Goal: Information Seeking & Learning: Learn about a topic

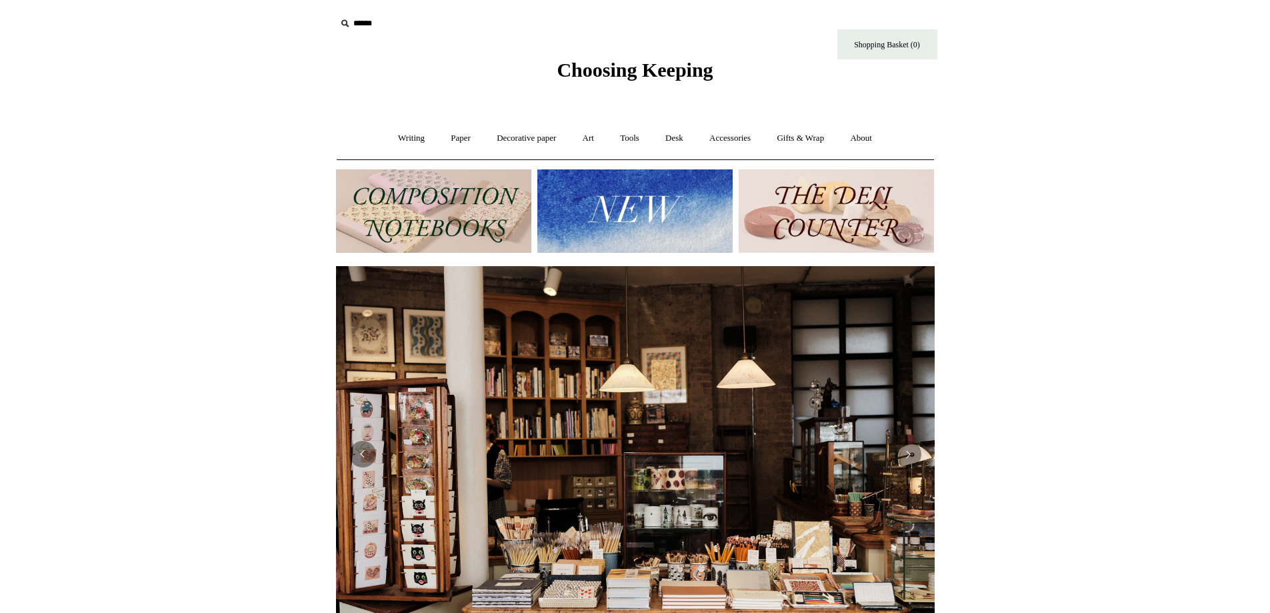
click at [410, 185] on img at bounding box center [433, 210] width 195 height 83
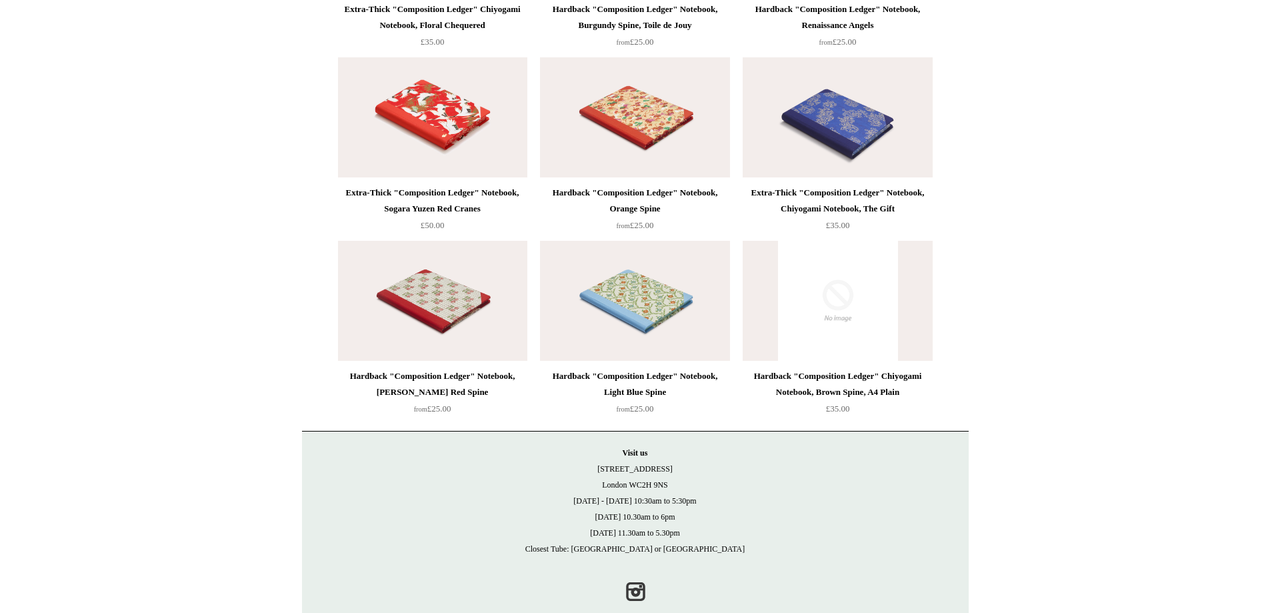
scroll to position [2867, 0]
click at [808, 301] on img at bounding box center [837, 300] width 189 height 120
click at [355, 305] on img at bounding box center [432, 300] width 189 height 120
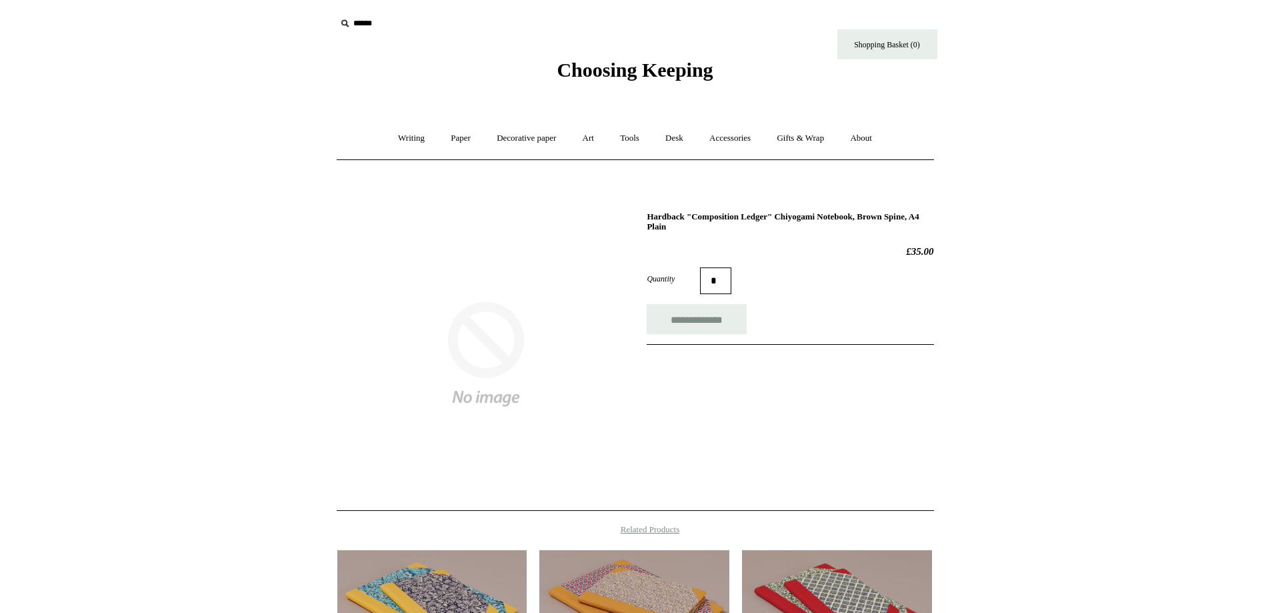
click at [521, 313] on img at bounding box center [486, 354] width 299 height 299
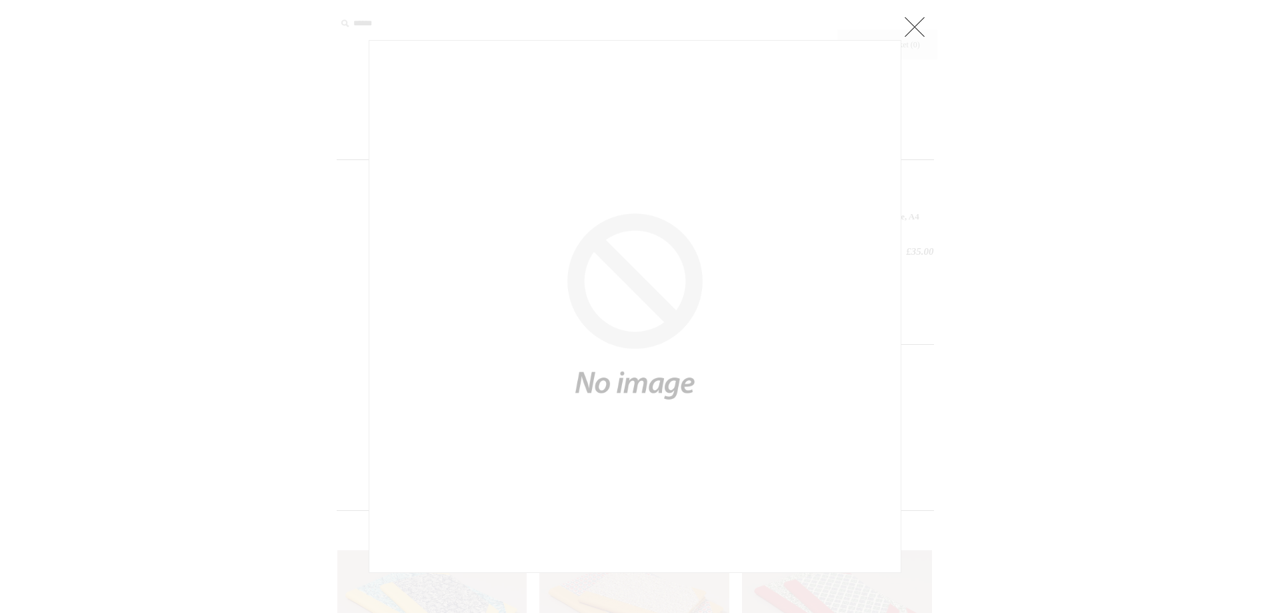
click at [987, 194] on div at bounding box center [635, 467] width 1270 height 935
